Goal: Information Seeking & Learning: Check status

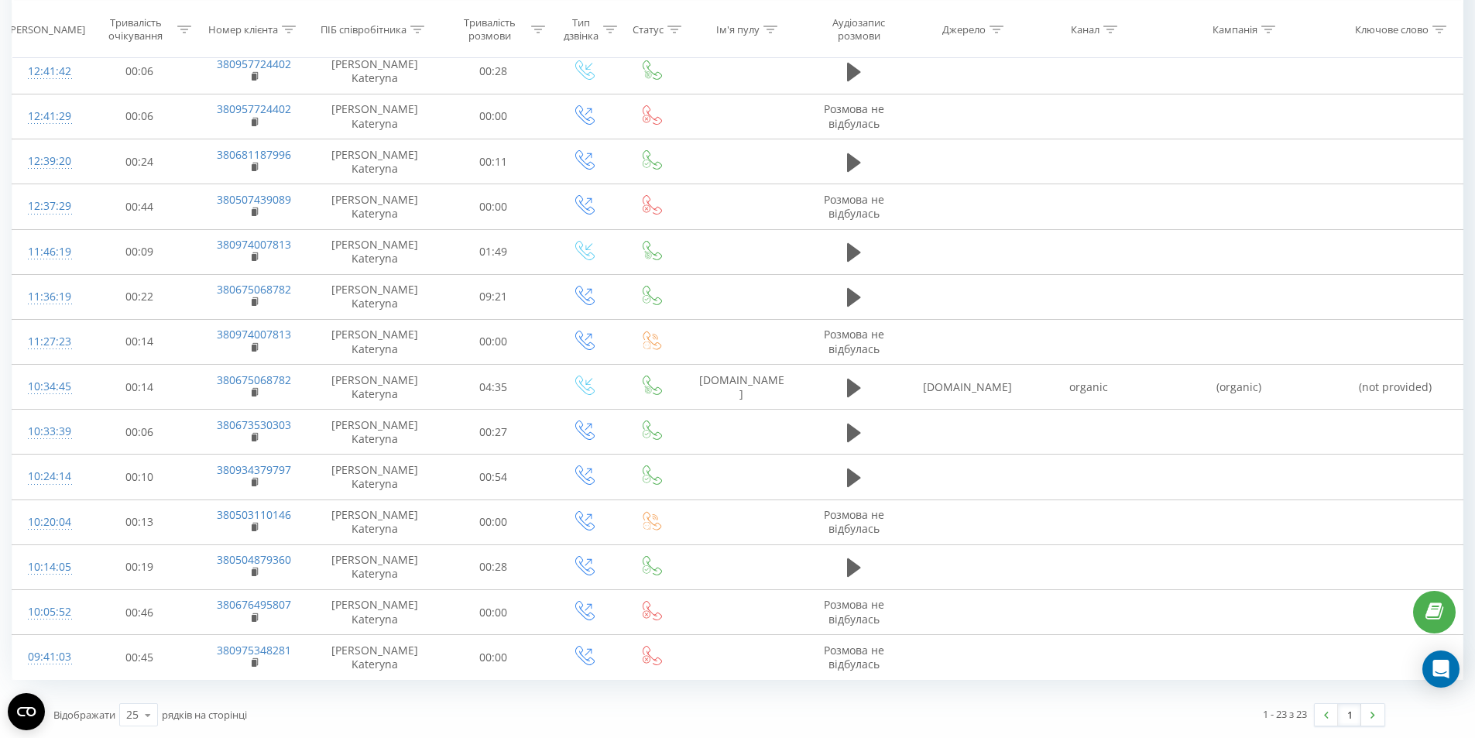
scroll to position [883, 0]
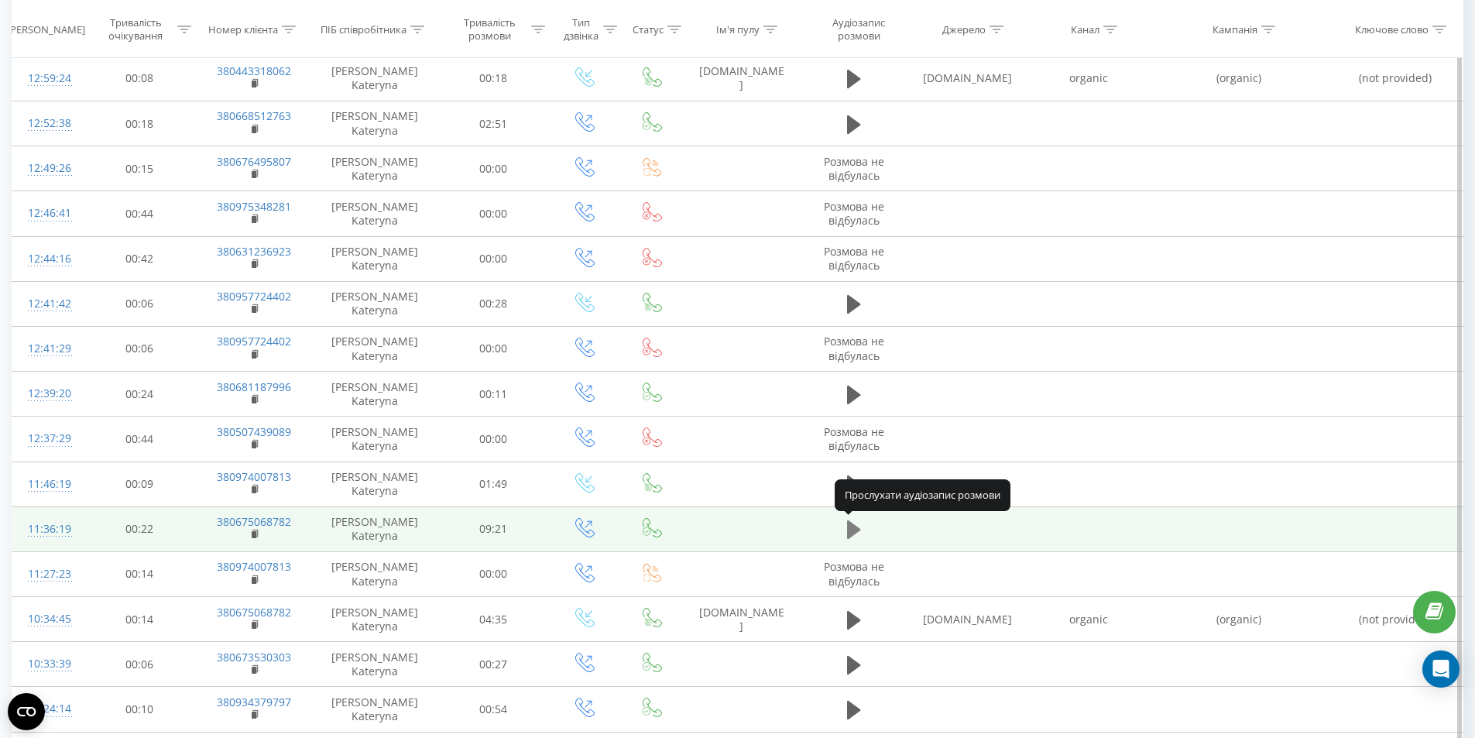
click at [847, 522] on icon at bounding box center [854, 529] width 14 height 19
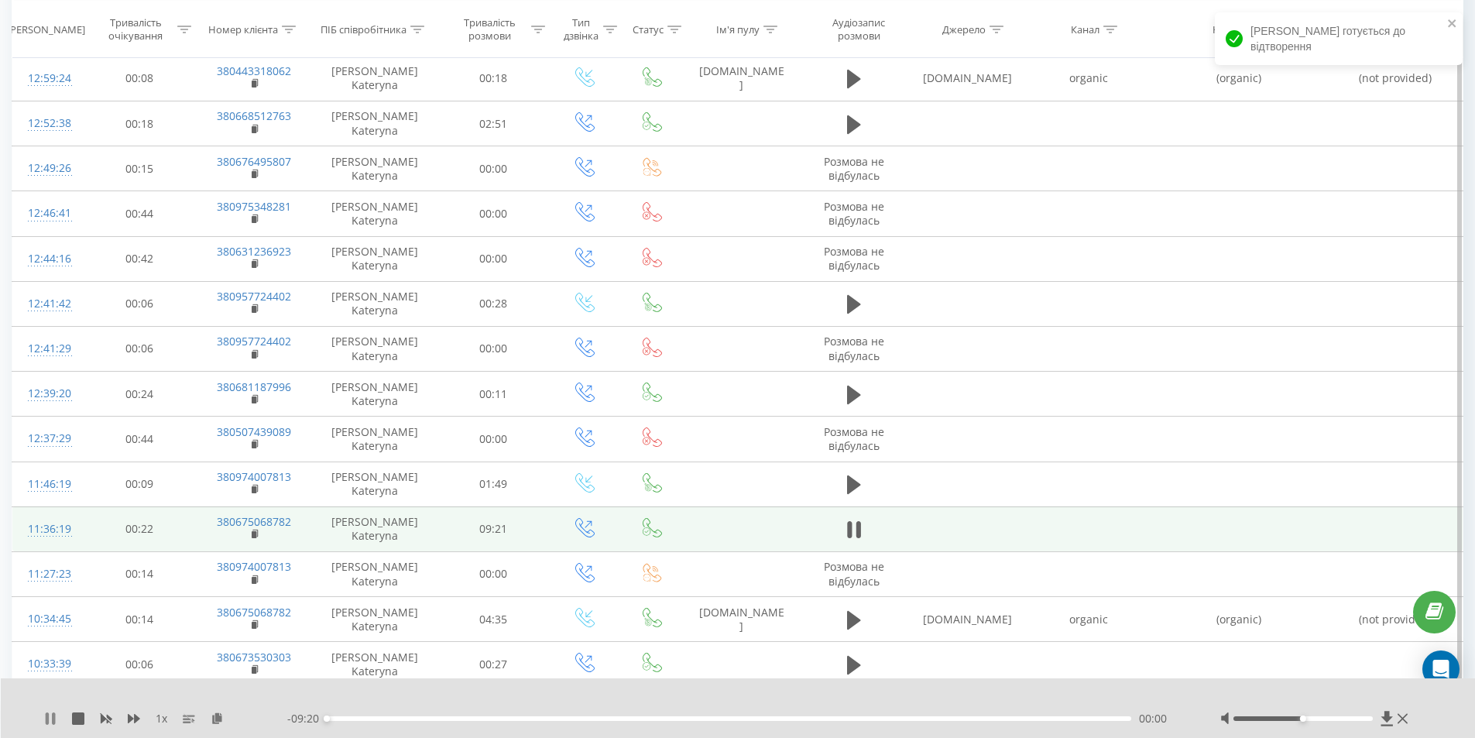
click at [48, 719] on icon at bounding box center [50, 719] width 12 height 12
click at [455, 716] on div "00:00" at bounding box center [729, 718] width 805 height 5
click at [49, 726] on div "1 x - 09:20 00:00 00:00" at bounding box center [738, 708] width 1475 height 60
click at [48, 719] on icon at bounding box center [50, 719] width 9 height 12
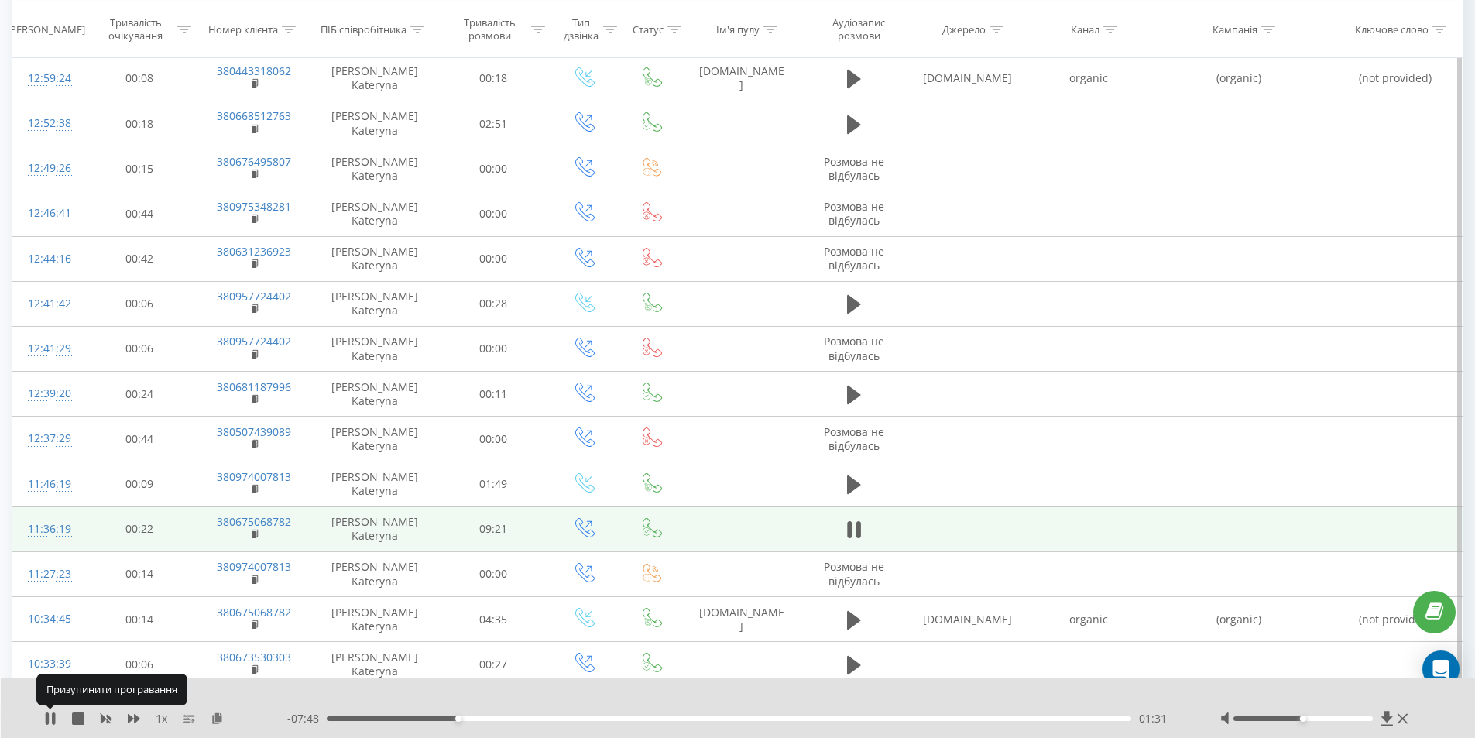
click at [48, 719] on icon at bounding box center [47, 719] width 3 height 12
click at [340, 717] on div "00:00" at bounding box center [729, 718] width 805 height 5
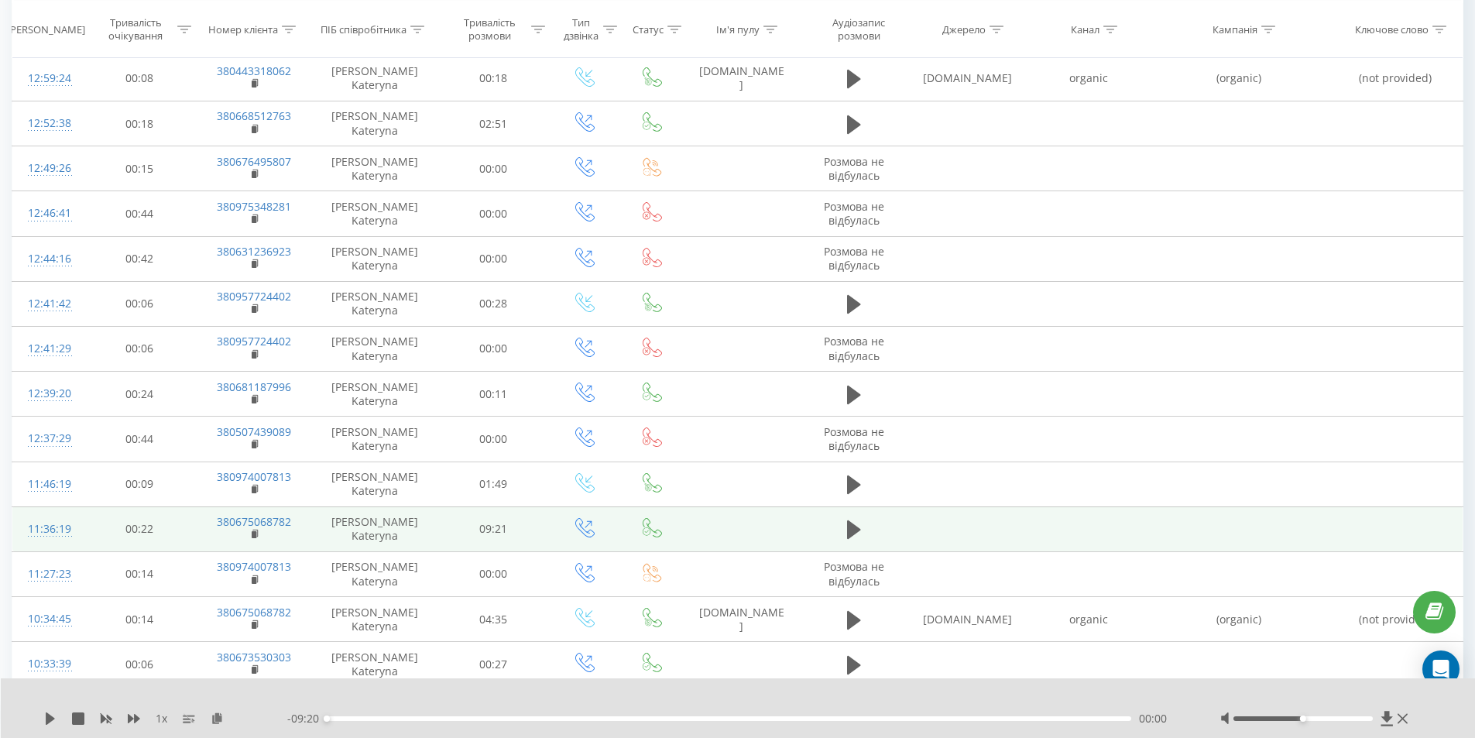
click at [349, 723] on div "- 09:20 00:00 00:00" at bounding box center [734, 718] width 894 height 15
click at [349, 719] on div "00:00" at bounding box center [729, 718] width 805 height 5
click at [55, 714] on icon at bounding box center [50, 719] width 12 height 12
click at [47, 715] on icon at bounding box center [47, 719] width 3 height 12
click at [47, 715] on icon at bounding box center [50, 719] width 9 height 12
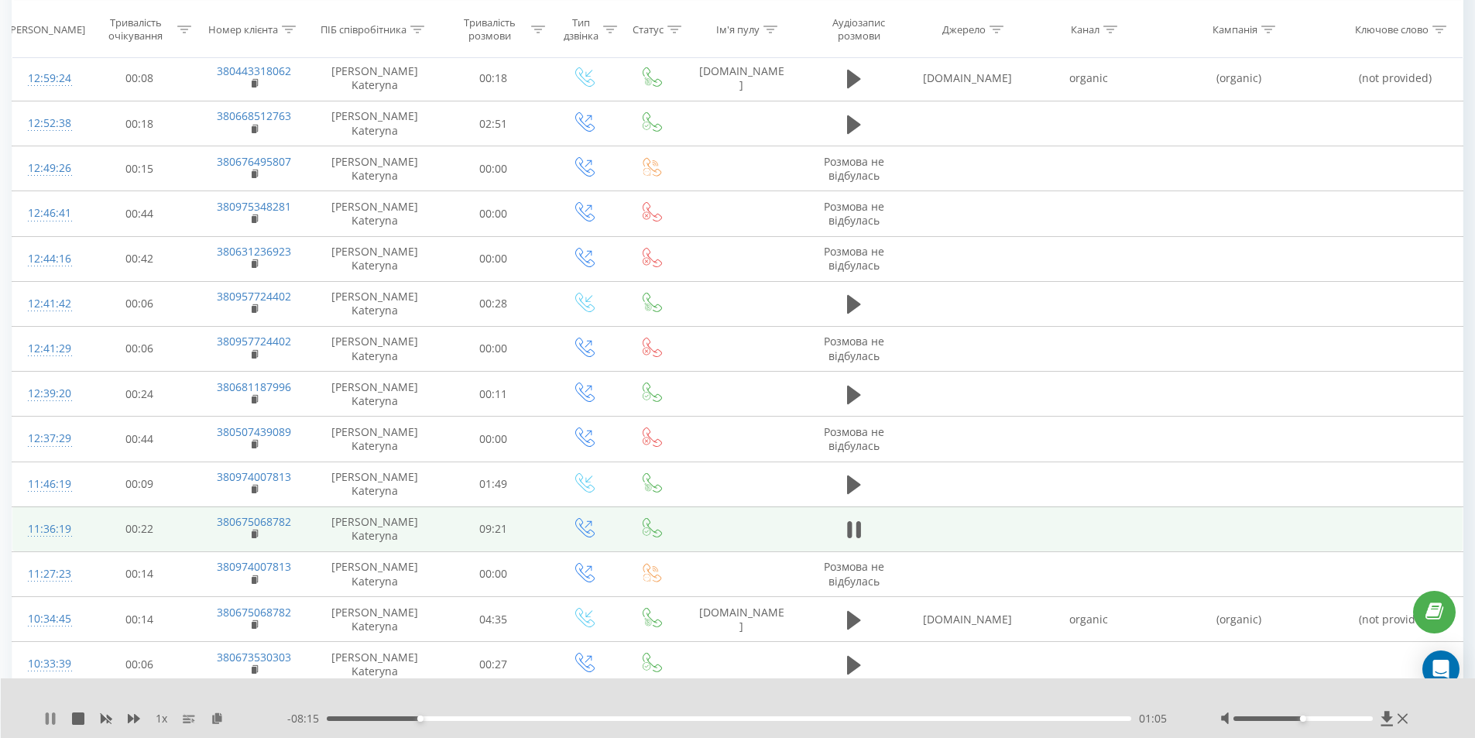
click at [56, 720] on icon at bounding box center [50, 719] width 12 height 12
click at [51, 717] on icon at bounding box center [50, 719] width 9 height 12
click at [51, 717] on icon at bounding box center [50, 719] width 12 height 12
click at [417, 717] on div "01:03" at bounding box center [729, 718] width 805 height 5
click at [48, 718] on icon at bounding box center [50, 719] width 9 height 12
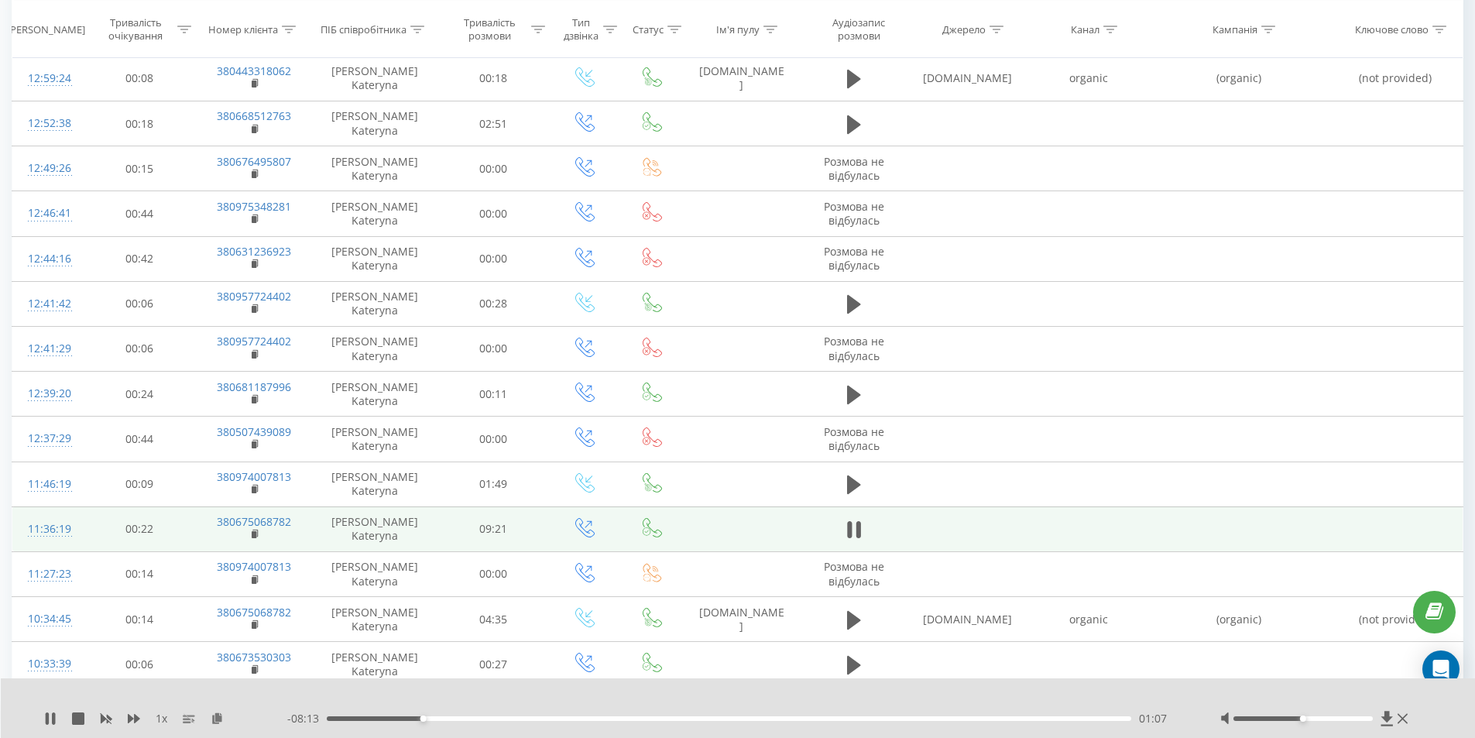
click at [411, 720] on div "01:07" at bounding box center [729, 718] width 805 height 5
click at [53, 716] on icon at bounding box center [53, 719] width 3 height 12
click at [50, 719] on icon at bounding box center [50, 719] width 9 height 12
click at [50, 719] on icon at bounding box center [50, 719] width 12 height 12
click at [44, 724] on icon at bounding box center [50, 719] width 12 height 12
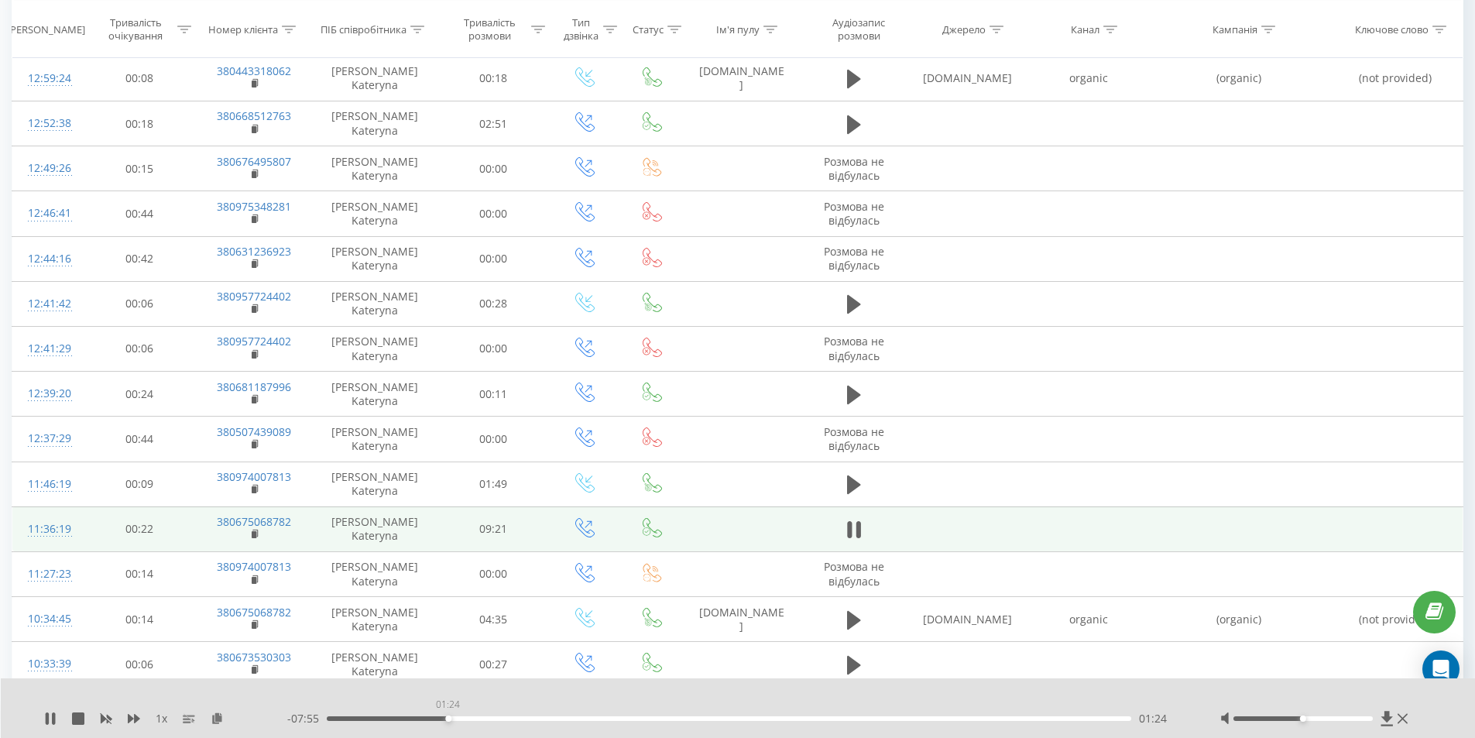
click at [448, 718] on div "01:24" at bounding box center [729, 718] width 805 height 5
click at [434, 719] on div "01:28" at bounding box center [729, 718] width 805 height 5
click at [419, 718] on div "01:17" at bounding box center [729, 718] width 805 height 5
click at [50, 720] on icon at bounding box center [50, 719] width 12 height 12
click at [52, 714] on icon at bounding box center [50, 719] width 12 height 12
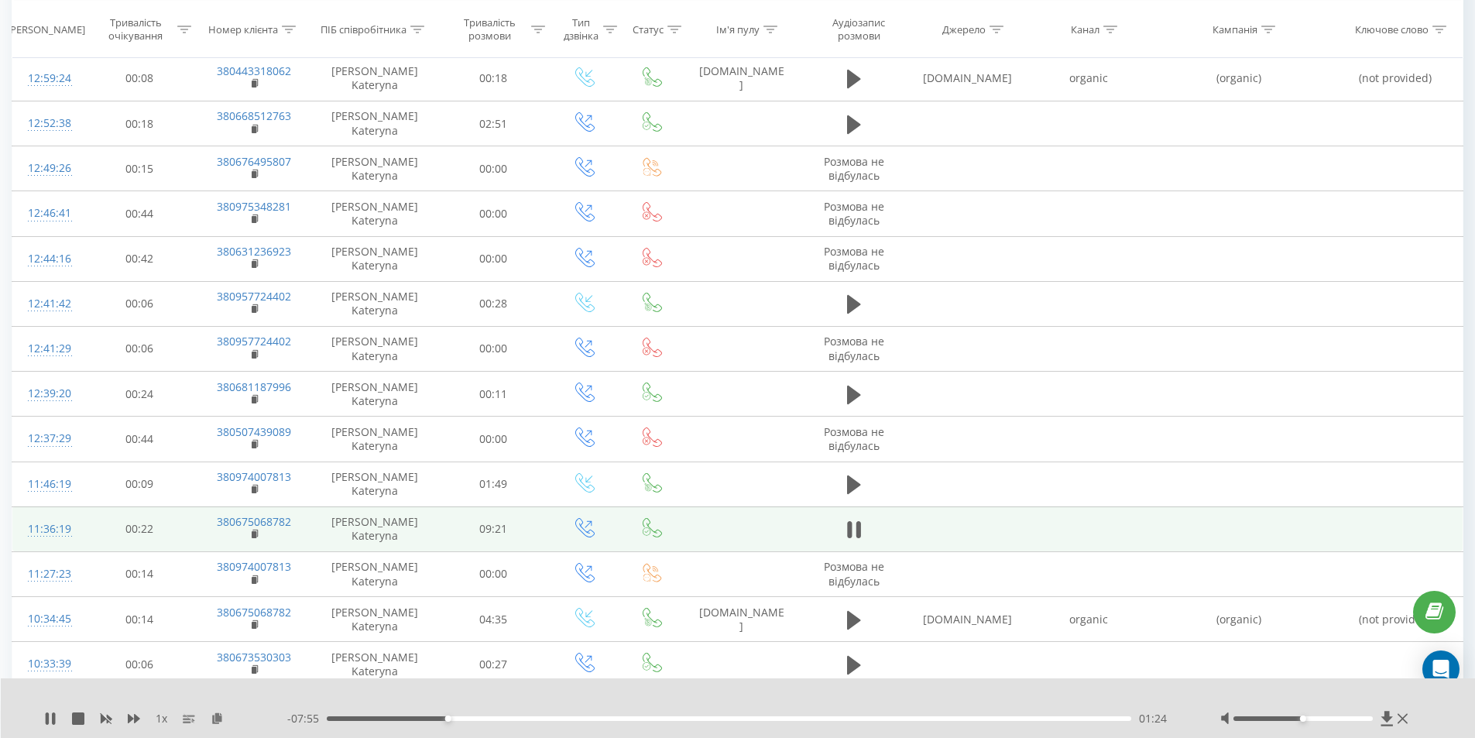
click at [440, 719] on div "01:24" at bounding box center [729, 718] width 805 height 5
click at [430, 720] on div "01:20" at bounding box center [729, 718] width 805 height 5
click at [49, 719] on icon at bounding box center [47, 719] width 3 height 12
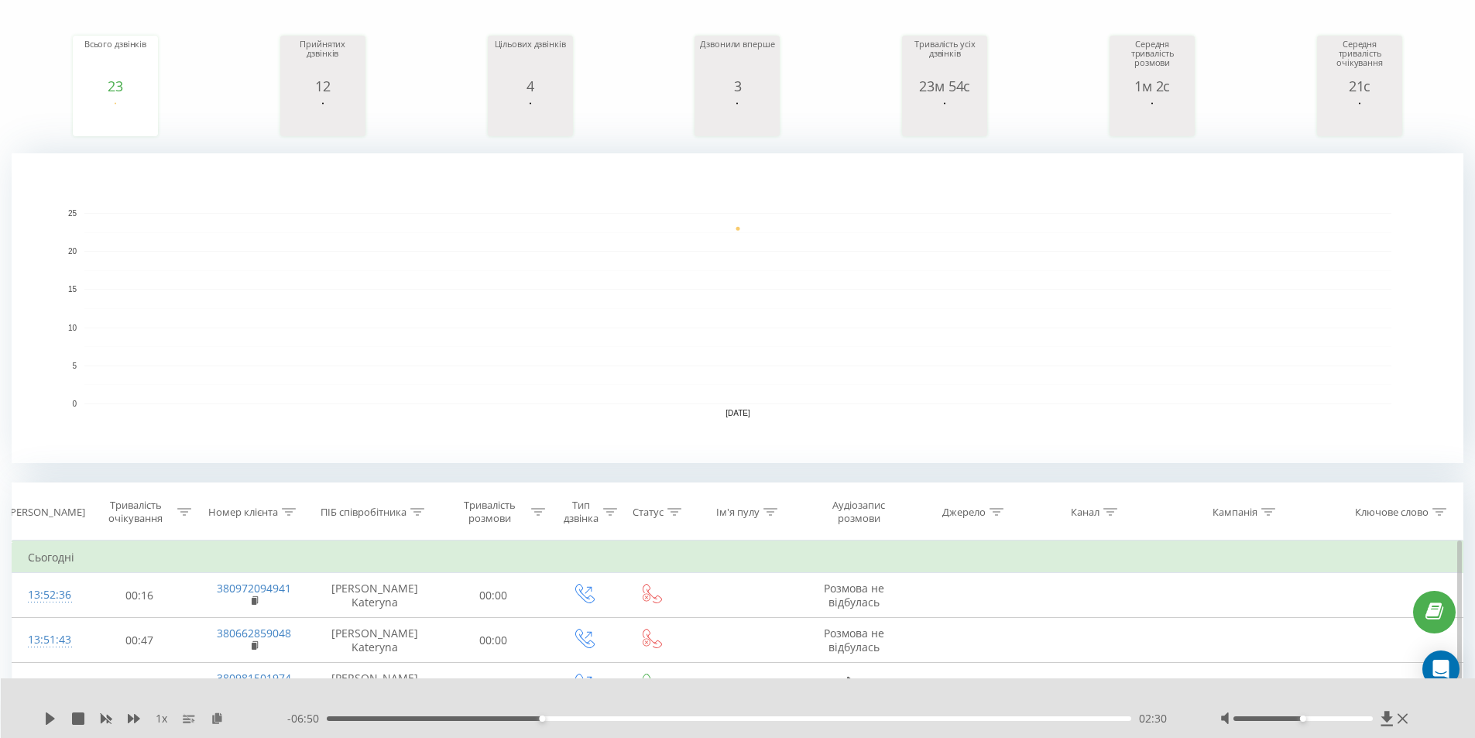
scroll to position [0, 0]
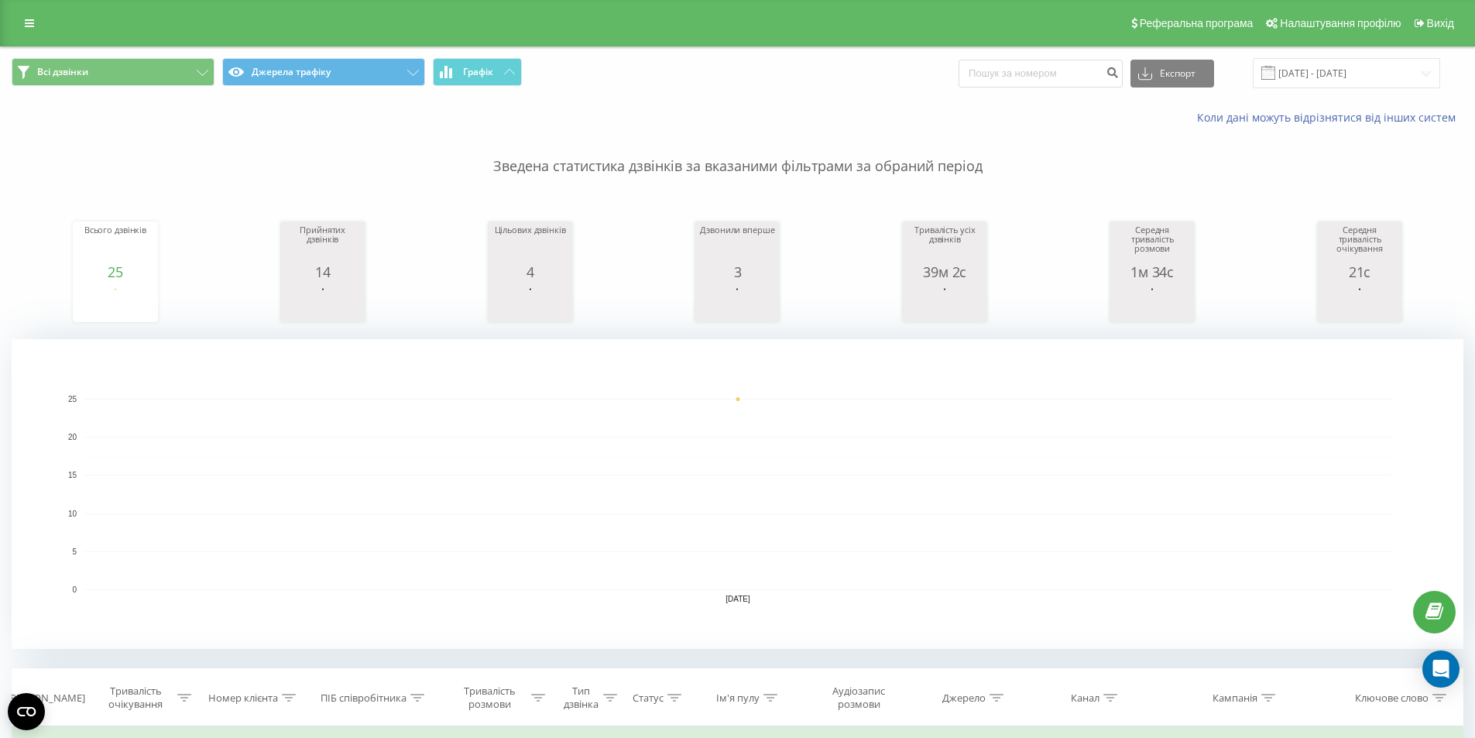
scroll to position [232, 0]
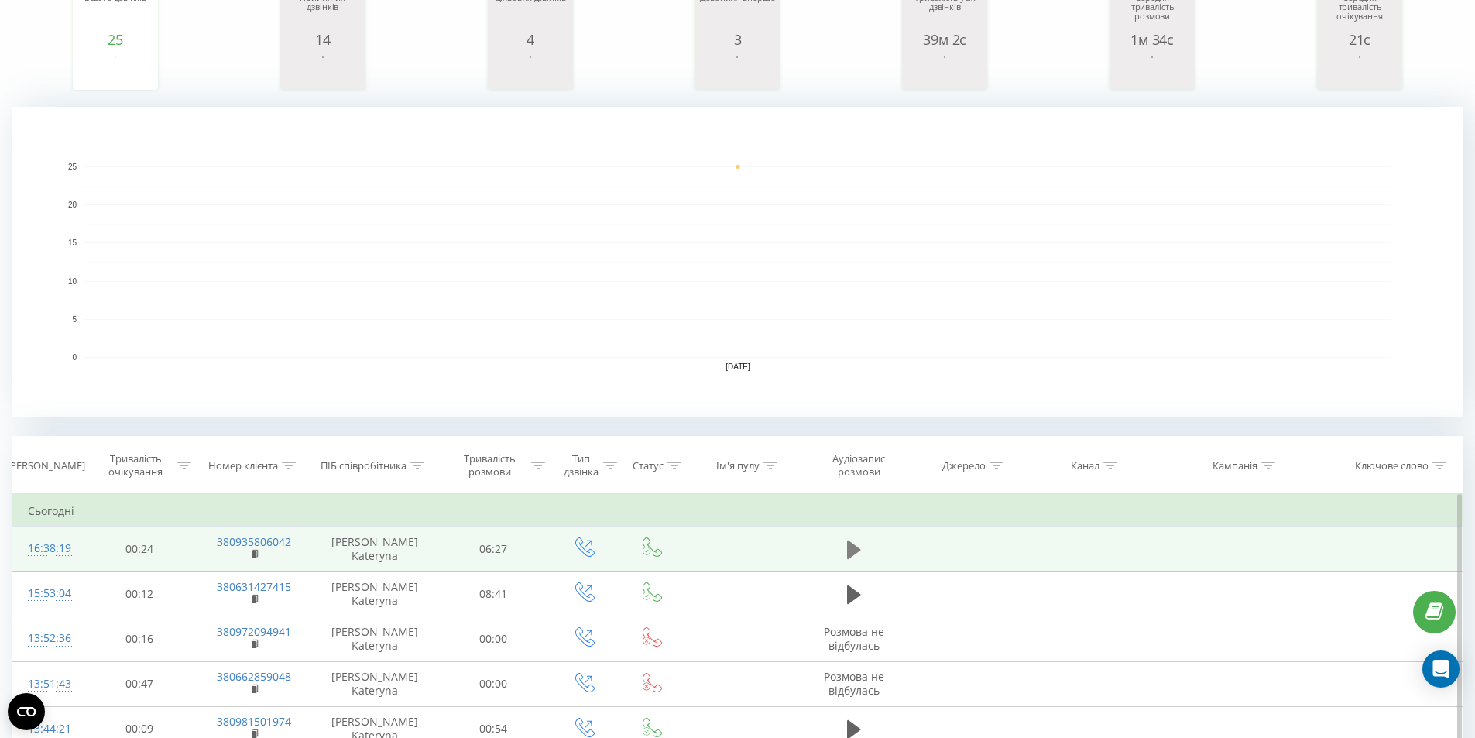
click at [857, 547] on icon at bounding box center [854, 549] width 14 height 19
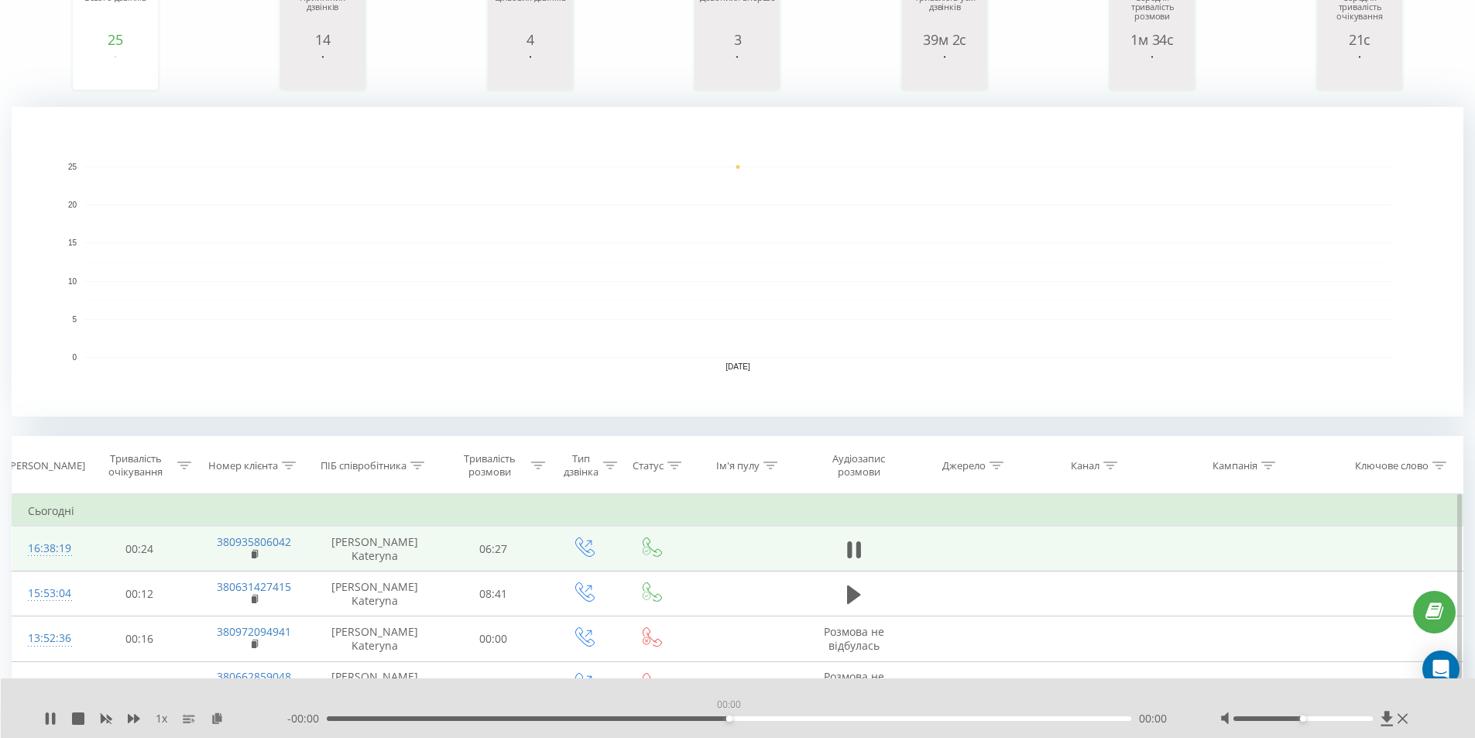
click at [730, 719] on div "00:00" at bounding box center [729, 718] width 805 height 5
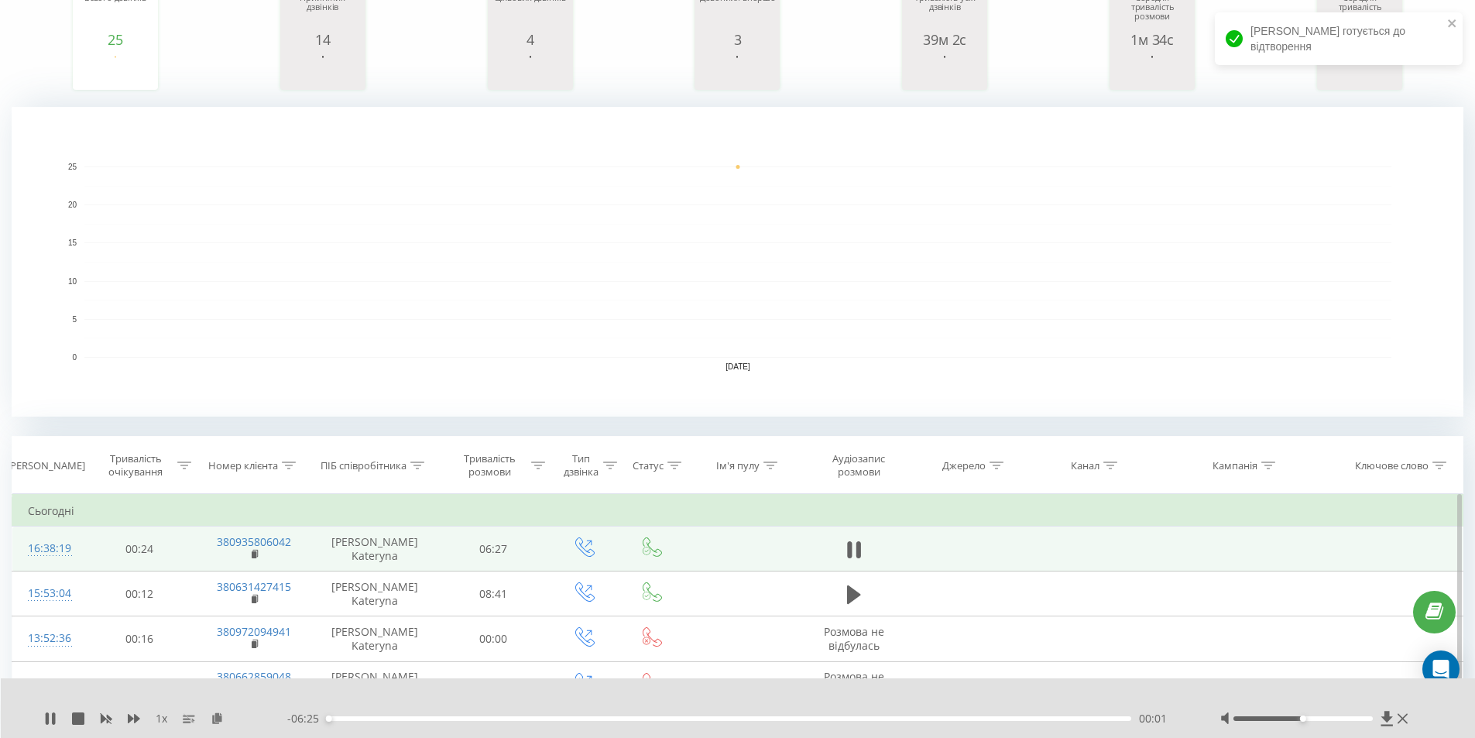
click at [731, 719] on div "00:01" at bounding box center [729, 718] width 805 height 5
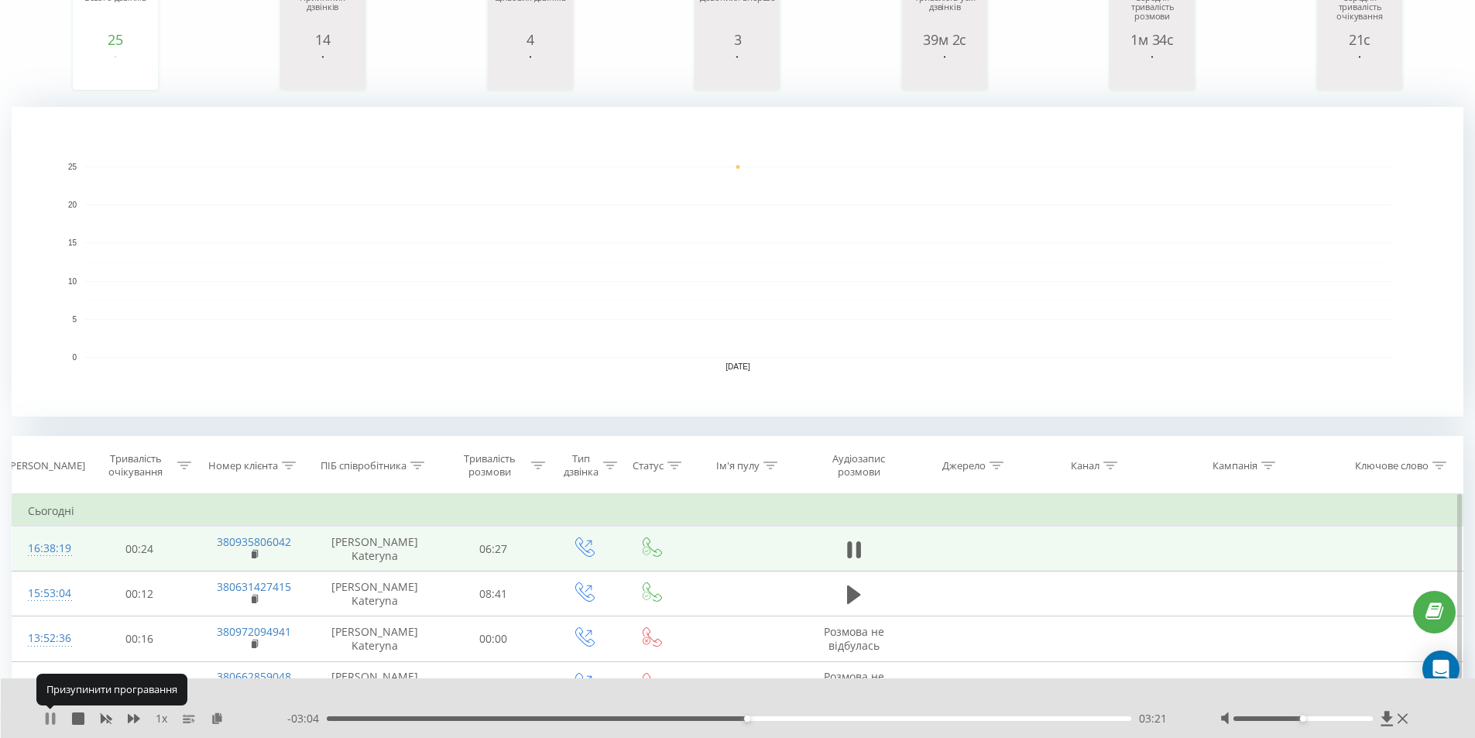
click at [49, 723] on icon at bounding box center [47, 719] width 3 height 12
click at [45, 727] on div "1 x - 03:04 03:22 03:22" at bounding box center [738, 708] width 1475 height 60
click at [46, 718] on icon at bounding box center [50, 719] width 12 height 12
click at [46, 718] on icon at bounding box center [47, 719] width 3 height 12
click at [46, 718] on icon at bounding box center [50, 719] width 9 height 12
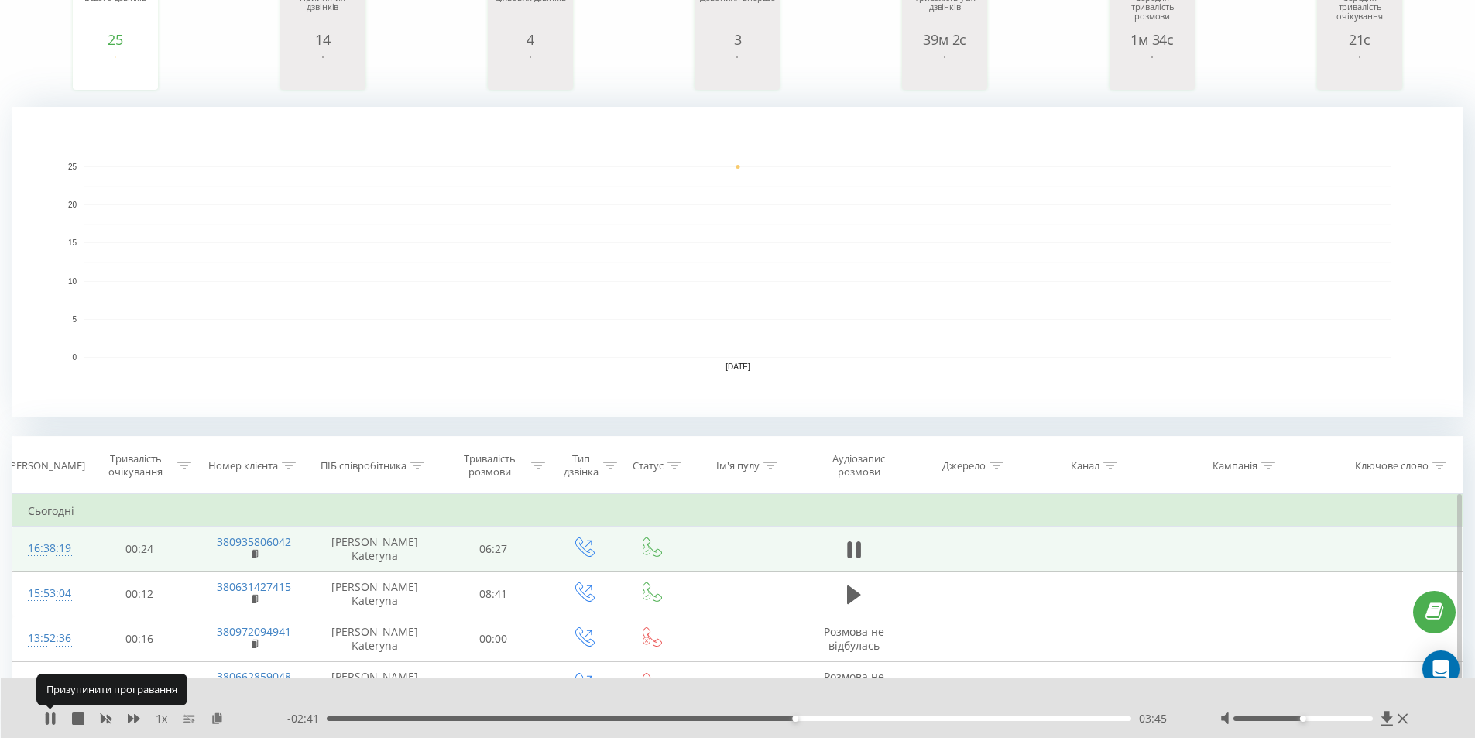
click at [46, 718] on icon at bounding box center [47, 719] width 3 height 12
click at [766, 719] on div "03:45" at bounding box center [729, 718] width 805 height 5
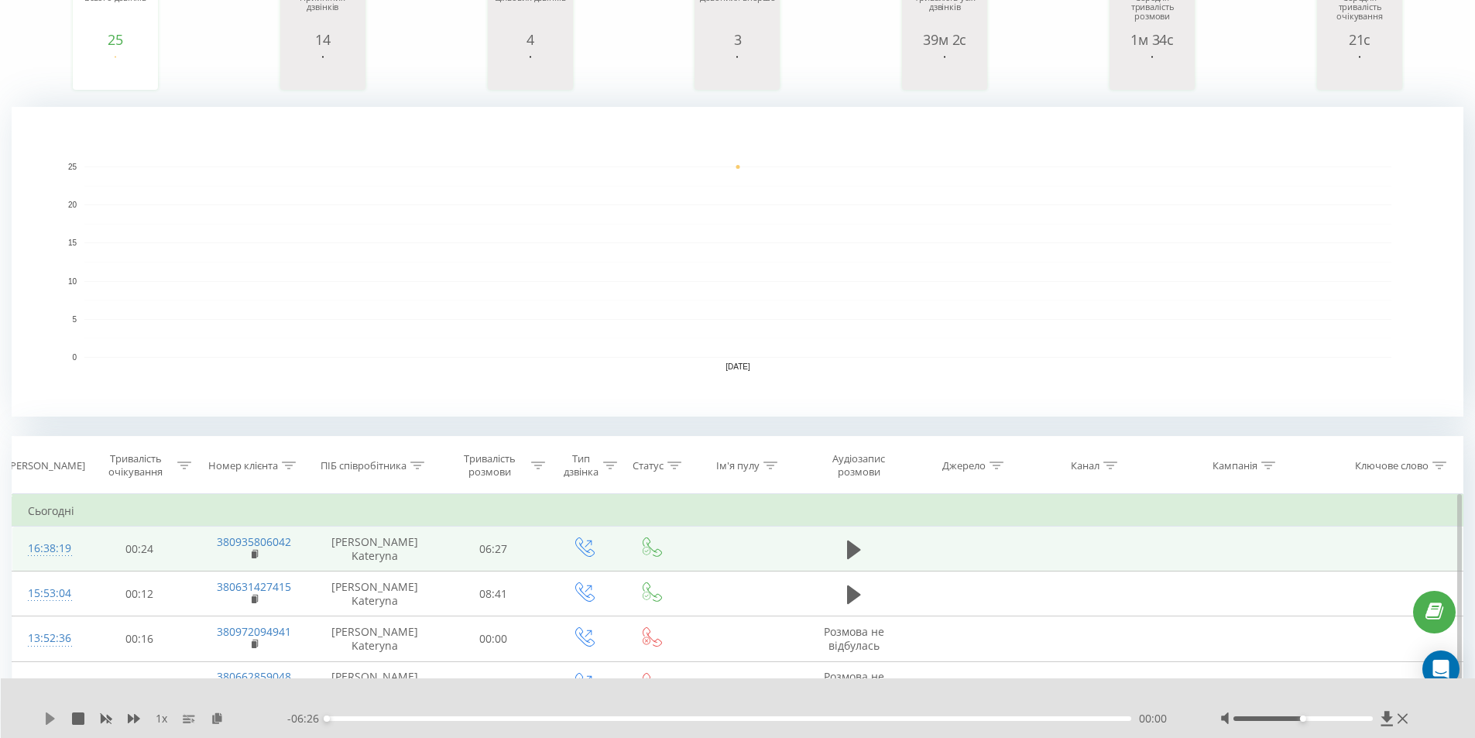
click at [53, 717] on icon at bounding box center [50, 719] width 12 height 12
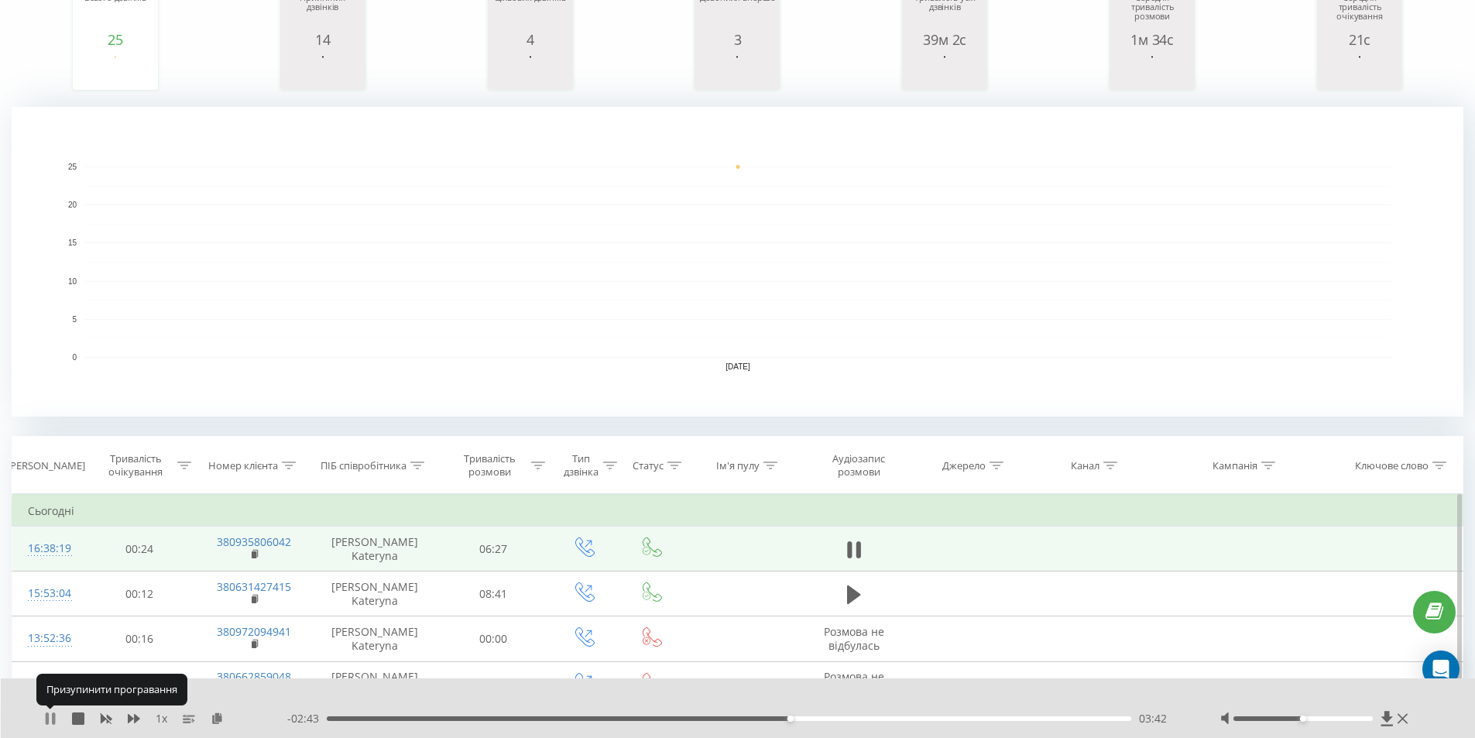
click at [51, 720] on icon at bounding box center [50, 719] width 12 height 12
click at [601, 713] on div "- 02:43 03:43 03:43" at bounding box center [734, 718] width 894 height 15
click at [600, 716] on div "03:43" at bounding box center [729, 718] width 805 height 5
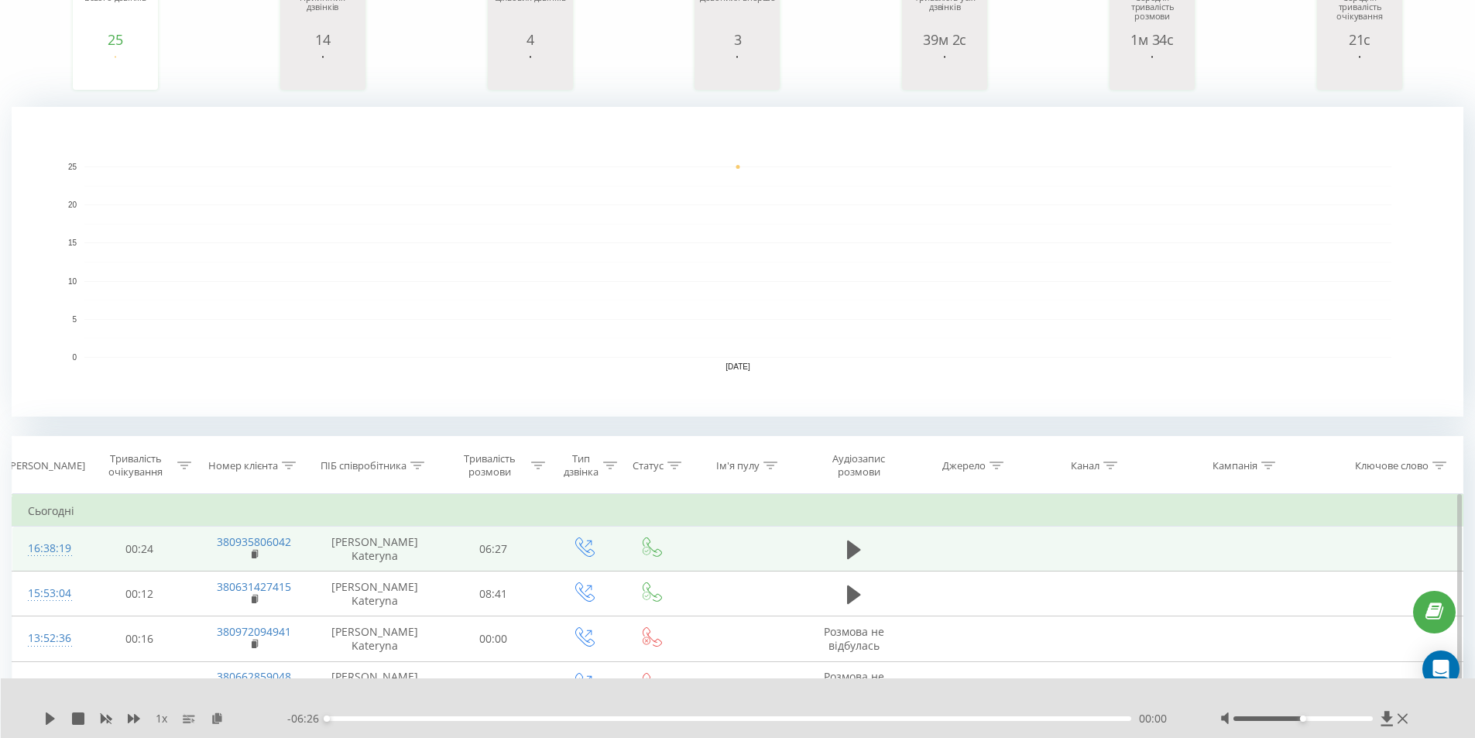
click at [62, 716] on div "1 x" at bounding box center [165, 718] width 243 height 15
click at [54, 716] on icon at bounding box center [50, 719] width 12 height 12
click at [498, 720] on div "01:22" at bounding box center [729, 718] width 805 height 5
click at [515, 718] on div "01:24" at bounding box center [729, 718] width 805 height 5
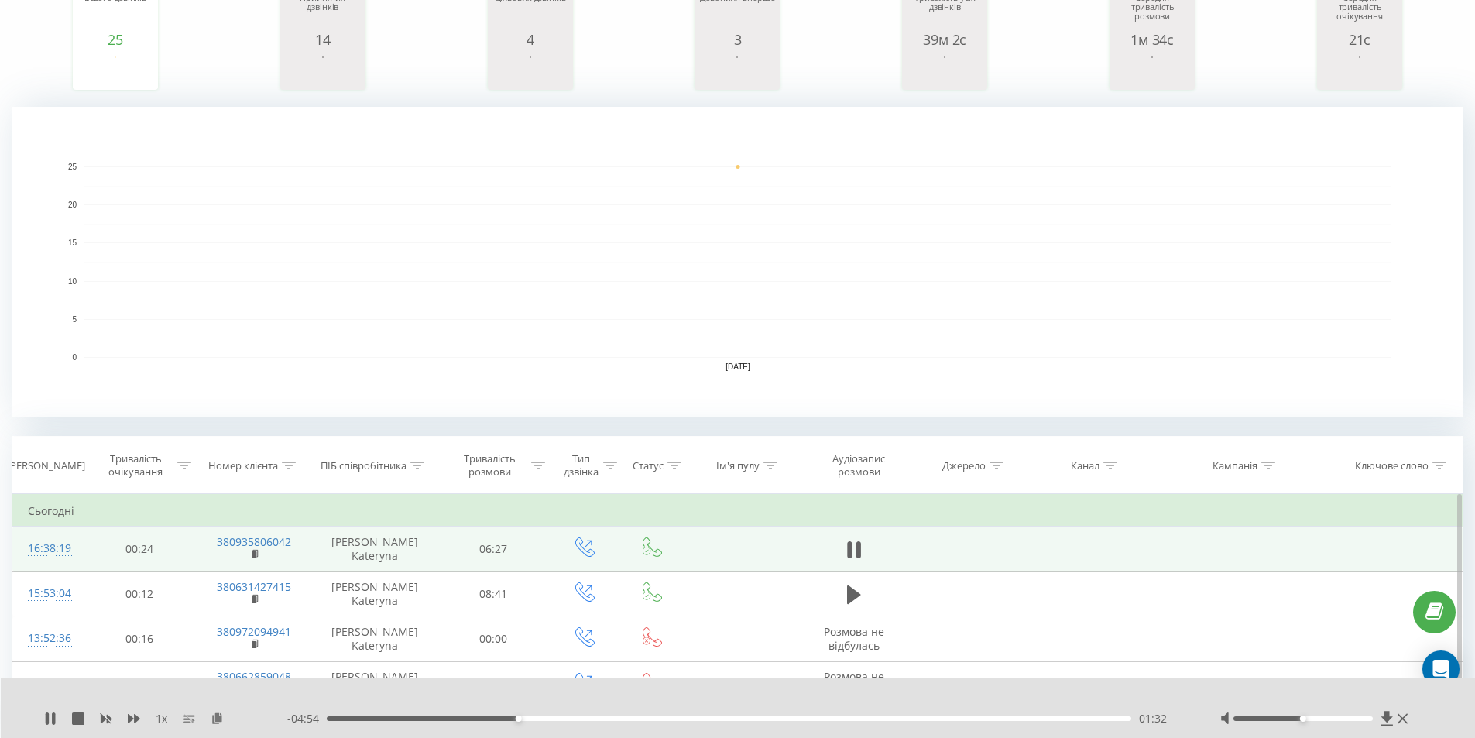
click at [530, 718] on div "01:32" at bounding box center [729, 718] width 805 height 5
click at [552, 719] on div "01:38" at bounding box center [729, 718] width 805 height 5
click at [567, 719] on div "01:55" at bounding box center [729, 718] width 805 height 5
click at [580, 719] on div "01:57" at bounding box center [729, 718] width 805 height 5
click at [606, 720] on div "02:12" at bounding box center [729, 718] width 805 height 5
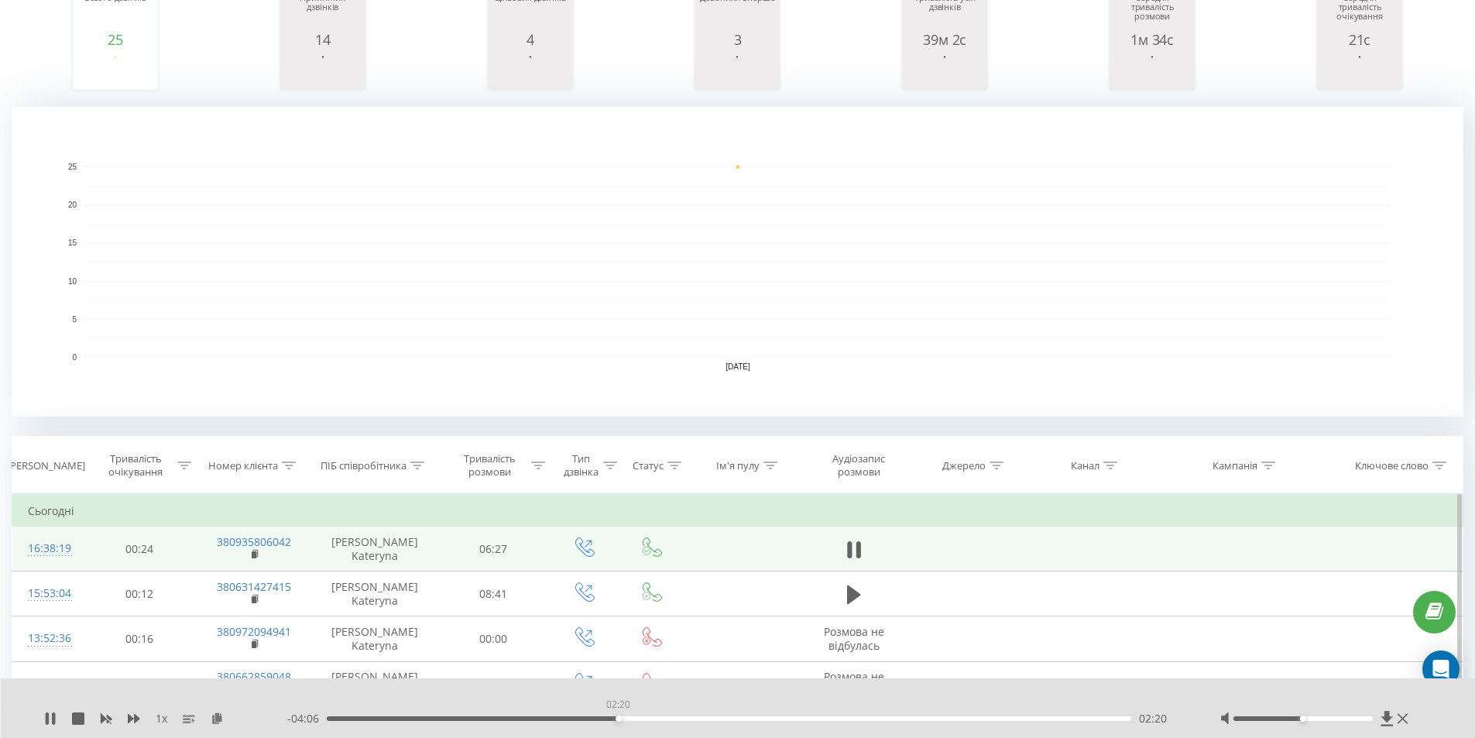
click at [618, 719] on div "02:20" at bounding box center [729, 718] width 805 height 5
click at [52, 718] on icon at bounding box center [50, 719] width 12 height 12
click at [51, 723] on icon at bounding box center [50, 719] width 12 height 12
click at [55, 720] on icon at bounding box center [53, 719] width 3 height 12
click at [46, 718] on icon at bounding box center [50, 719] width 9 height 12
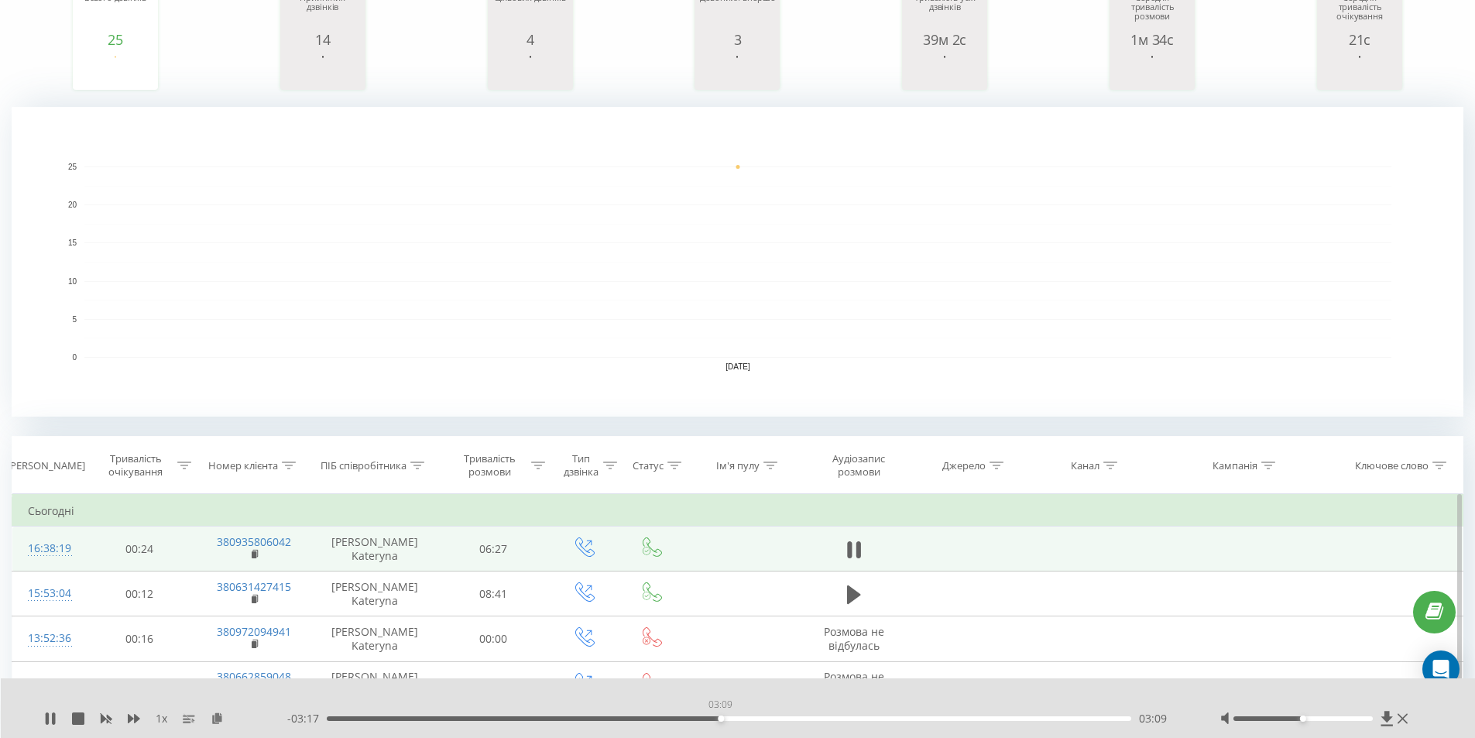
click at [720, 718] on div "03:09" at bounding box center [729, 718] width 805 height 5
click at [781, 719] on div "03:38" at bounding box center [729, 718] width 805 height 5
click at [54, 719] on icon at bounding box center [53, 719] width 3 height 12
click at [55, 716] on icon at bounding box center [50, 719] width 12 height 12
click at [814, 717] on div "03:42" at bounding box center [729, 718] width 805 height 5
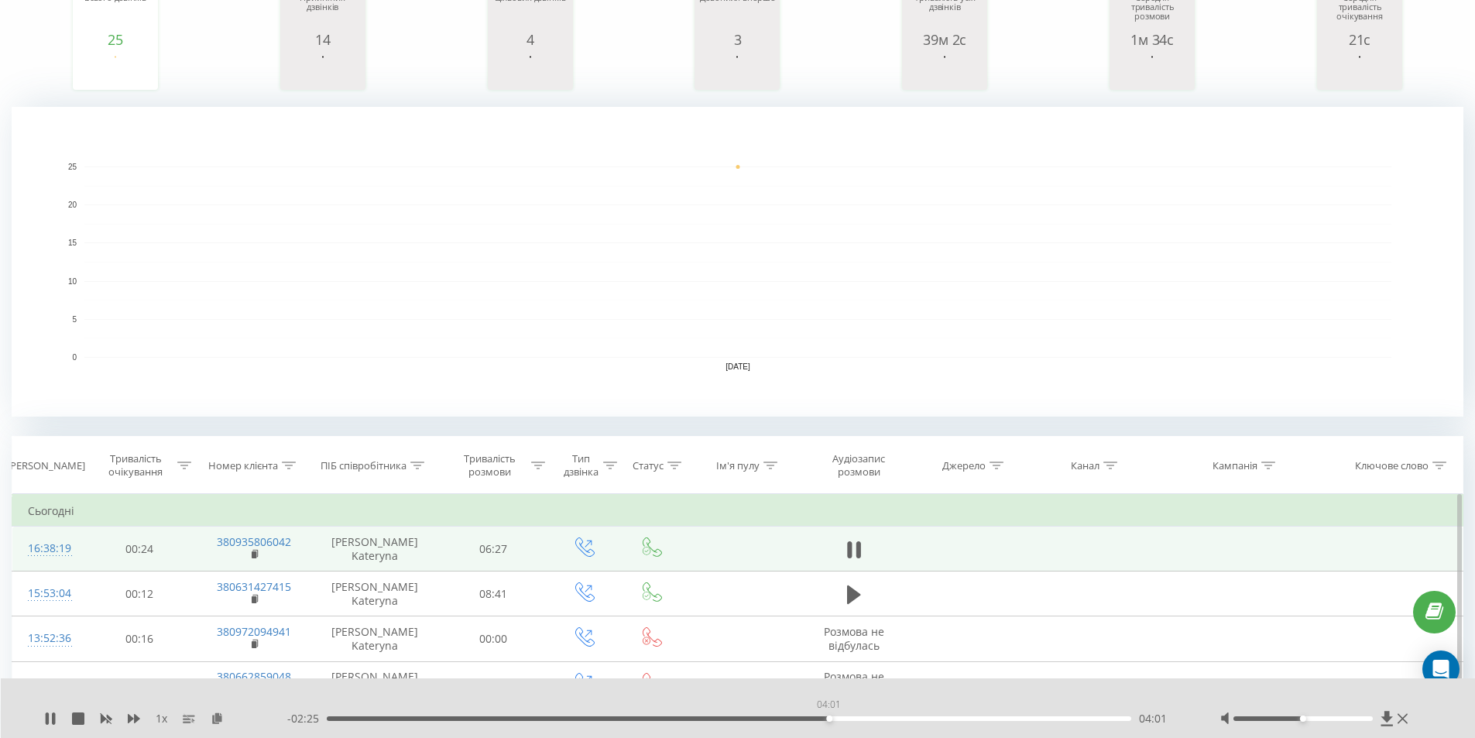
click at [829, 719] on div "04:01" at bounding box center [729, 718] width 805 height 5
click at [848, 719] on div "04:10" at bounding box center [729, 718] width 805 height 5
click at [864, 716] on div "04:12" at bounding box center [729, 718] width 805 height 5
click at [857, 719] on div "04:19" at bounding box center [729, 718] width 805 height 5
click at [850, 716] on div "04:11" at bounding box center [729, 718] width 805 height 5
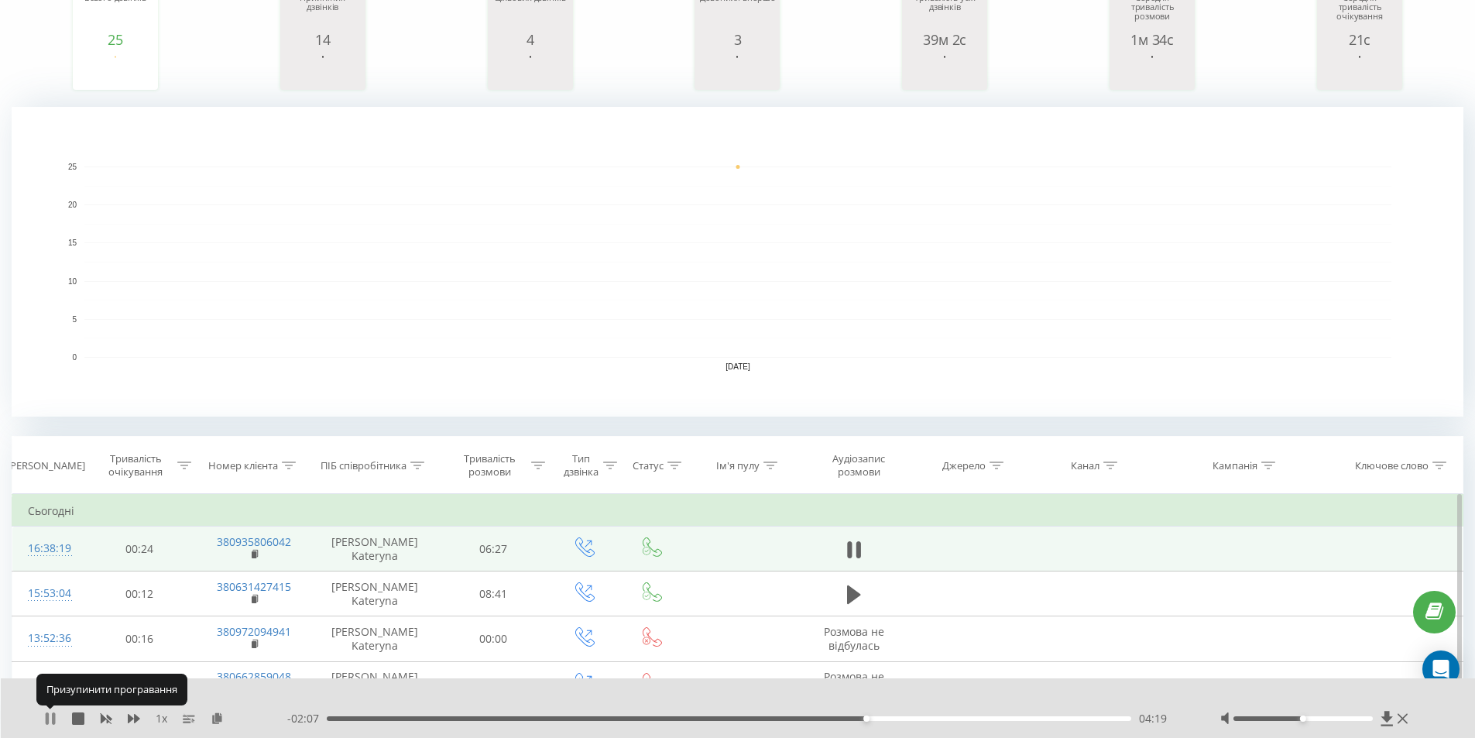
click at [45, 717] on icon at bounding box center [50, 719] width 12 height 12
click at [894, 719] on div "04:33" at bounding box center [729, 718] width 805 height 5
click at [914, 719] on div "04:34" at bounding box center [729, 718] width 805 height 5
click at [935, 718] on div "04:43" at bounding box center [729, 718] width 805 height 5
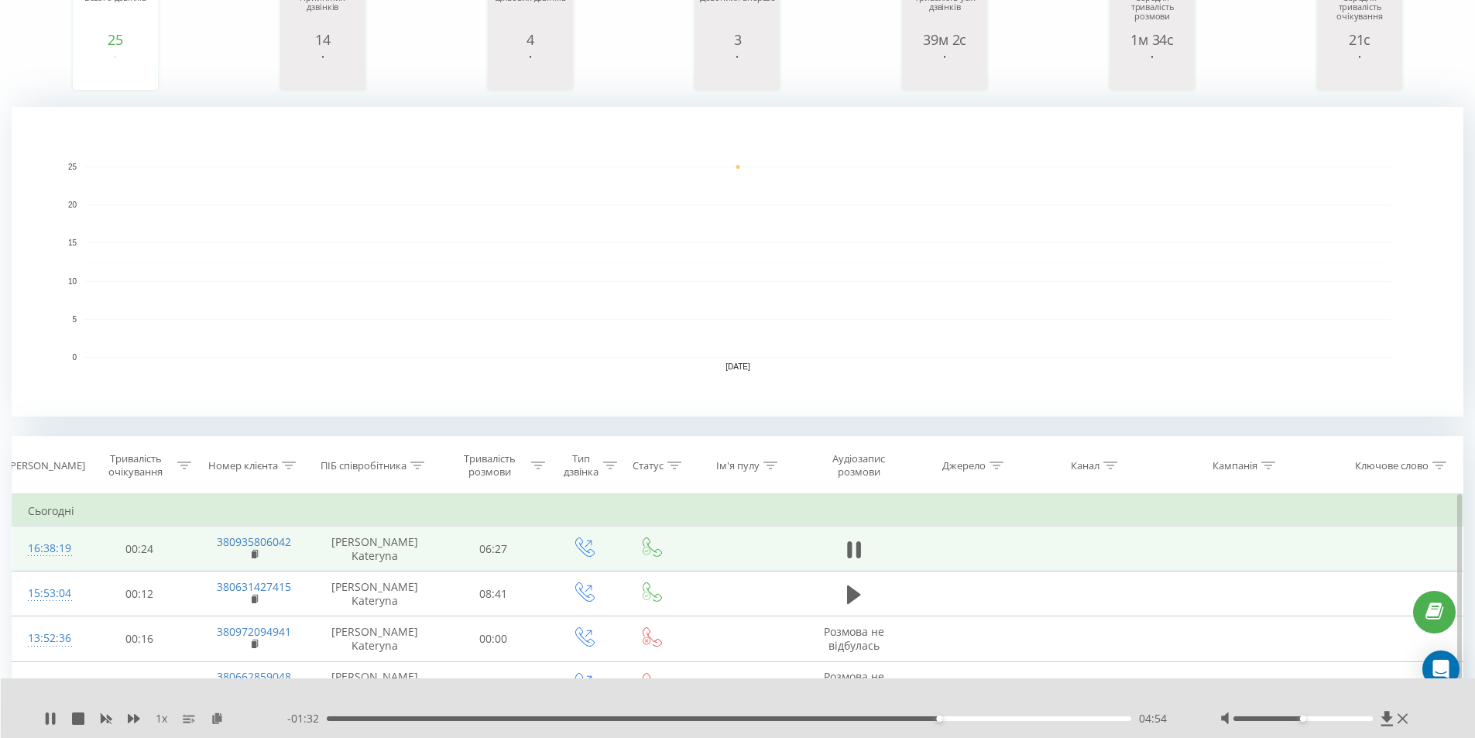
click at [952, 719] on div "04:54" at bounding box center [729, 718] width 805 height 5
click at [968, 717] on div "05:08" at bounding box center [729, 718] width 805 height 5
click at [53, 716] on icon at bounding box center [53, 719] width 3 height 12
click at [54, 719] on icon at bounding box center [50, 719] width 12 height 12
click at [1009, 717] on div "05:18" at bounding box center [729, 718] width 805 height 5
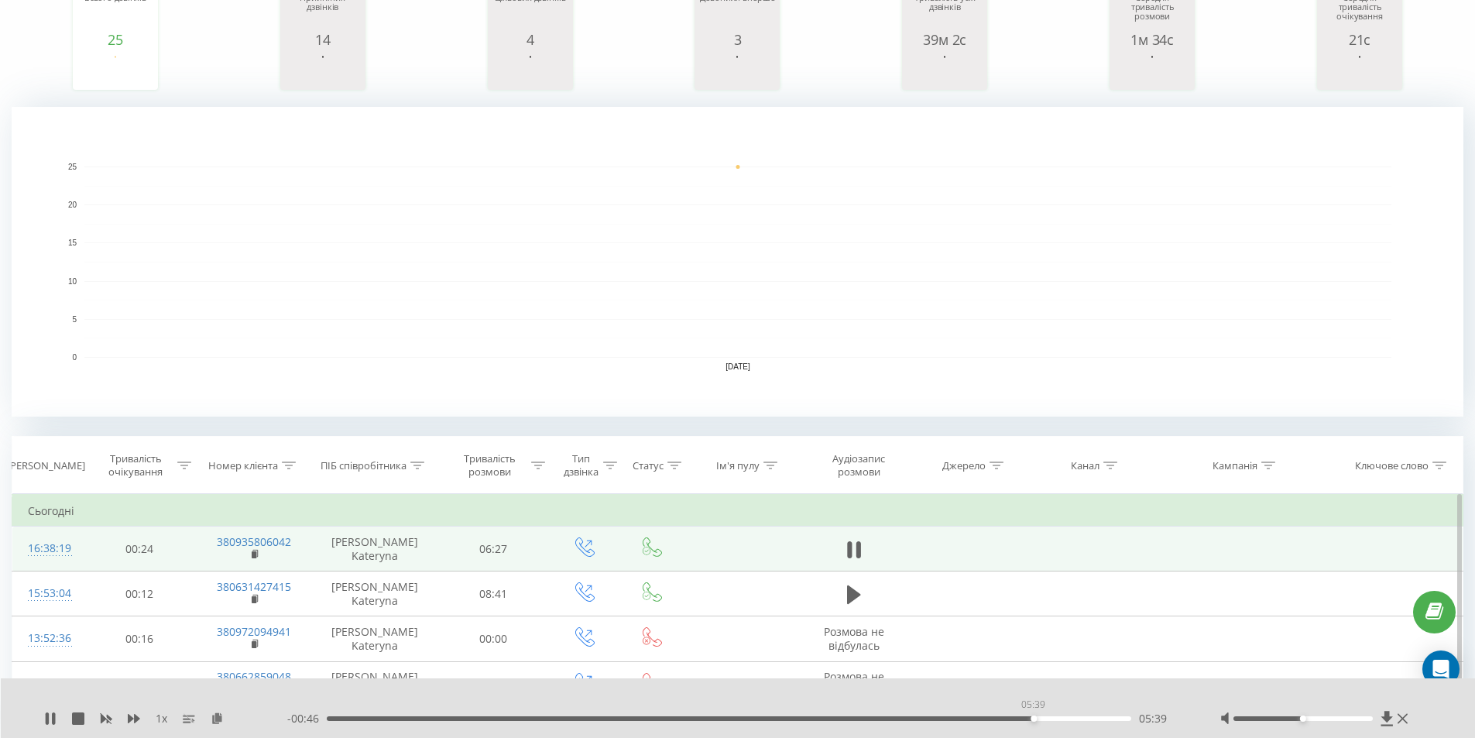
click at [1033, 717] on div "05:39" at bounding box center [729, 718] width 805 height 5
click at [1026, 720] on div "05:41" at bounding box center [729, 718] width 805 height 5
click at [53, 721] on icon at bounding box center [53, 719] width 3 height 12
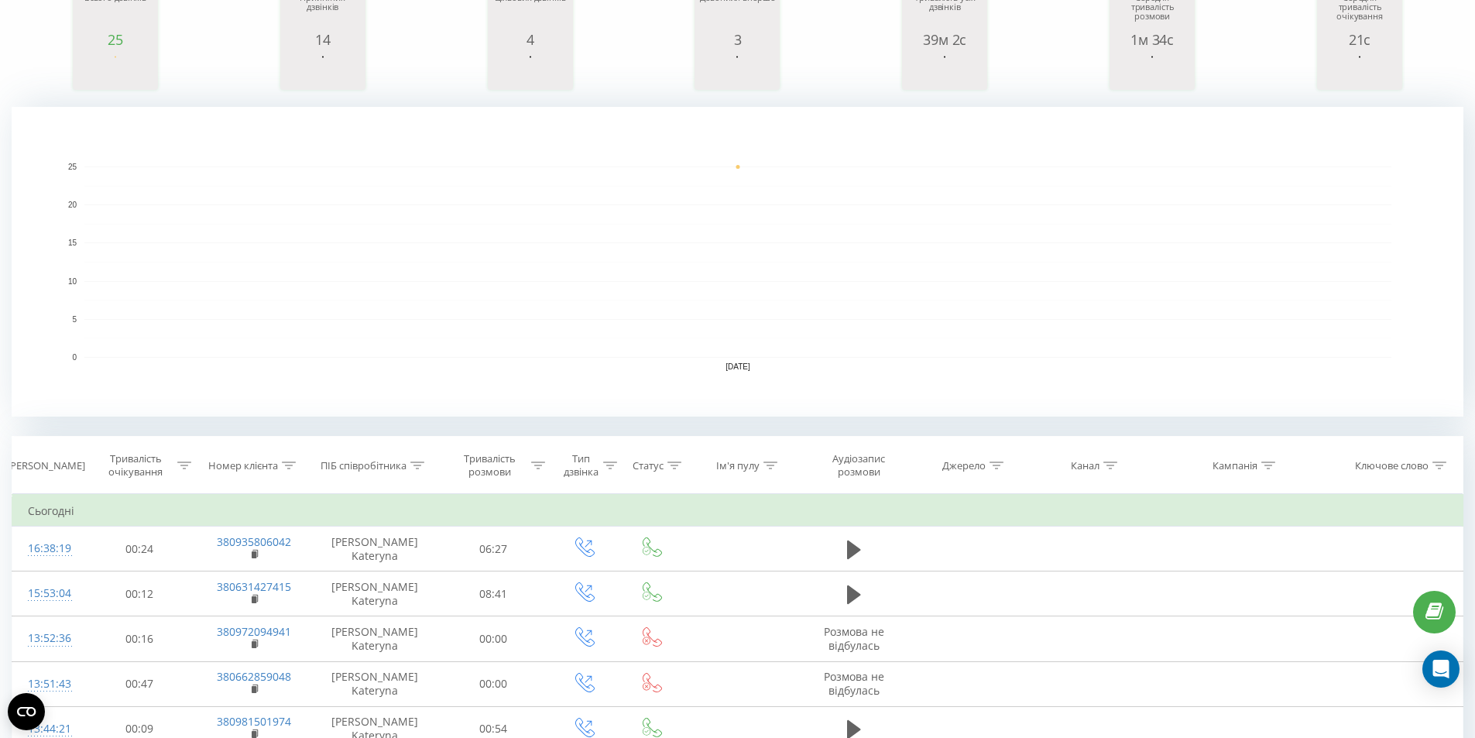
scroll to position [232, 0]
